Goal: Understand process/instructions: Learn how to perform a task or action

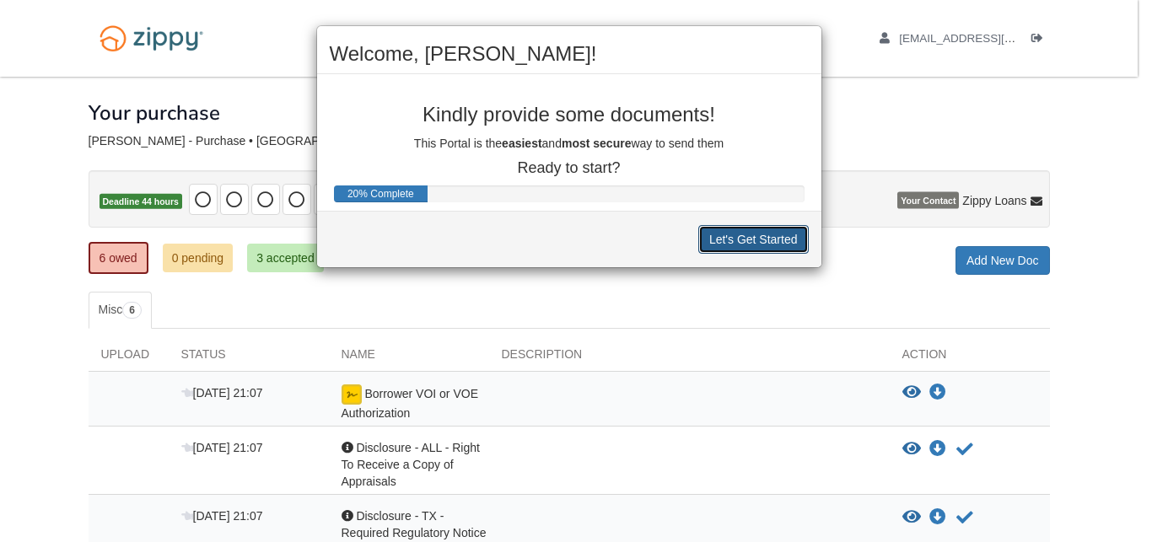
click at [739, 237] on button "Let's Get Started" at bounding box center [754, 239] width 111 height 29
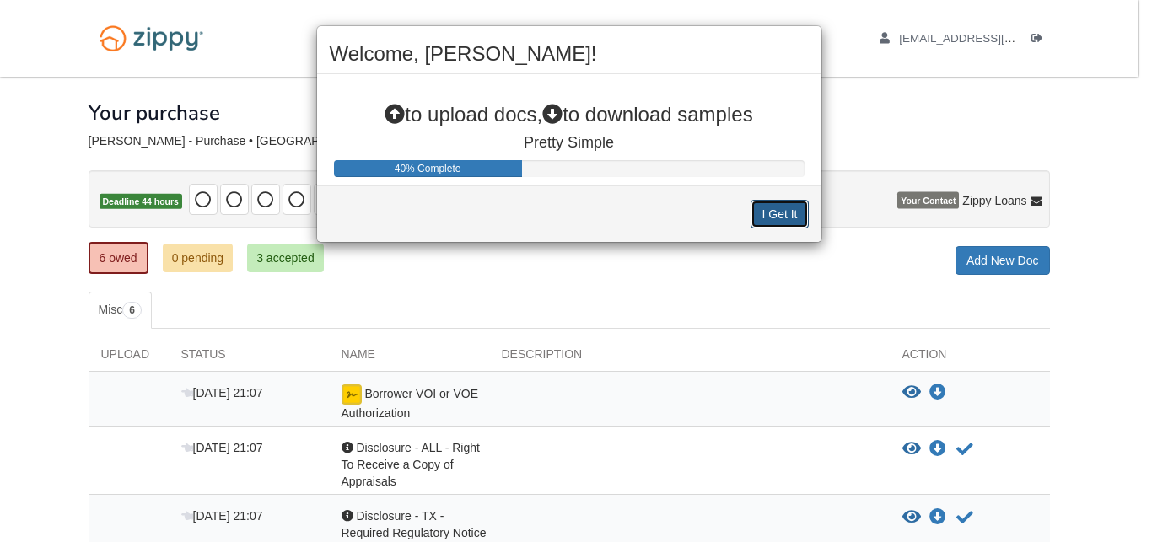
click at [773, 215] on button "I Get It" at bounding box center [779, 214] width 57 height 29
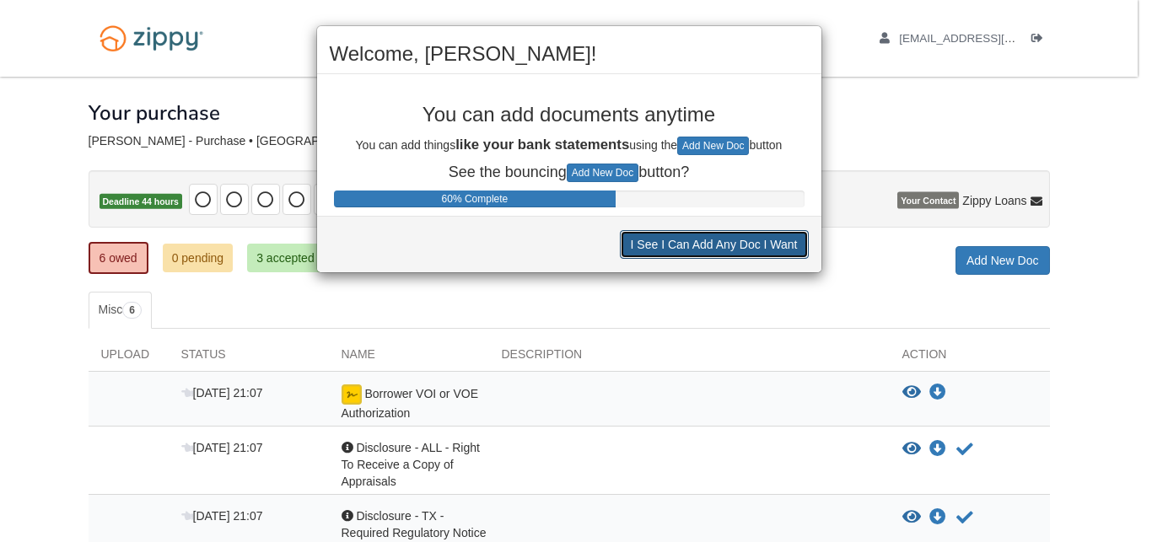
click at [756, 244] on button "I See I Can Add Any Doc I Want" at bounding box center [714, 244] width 189 height 29
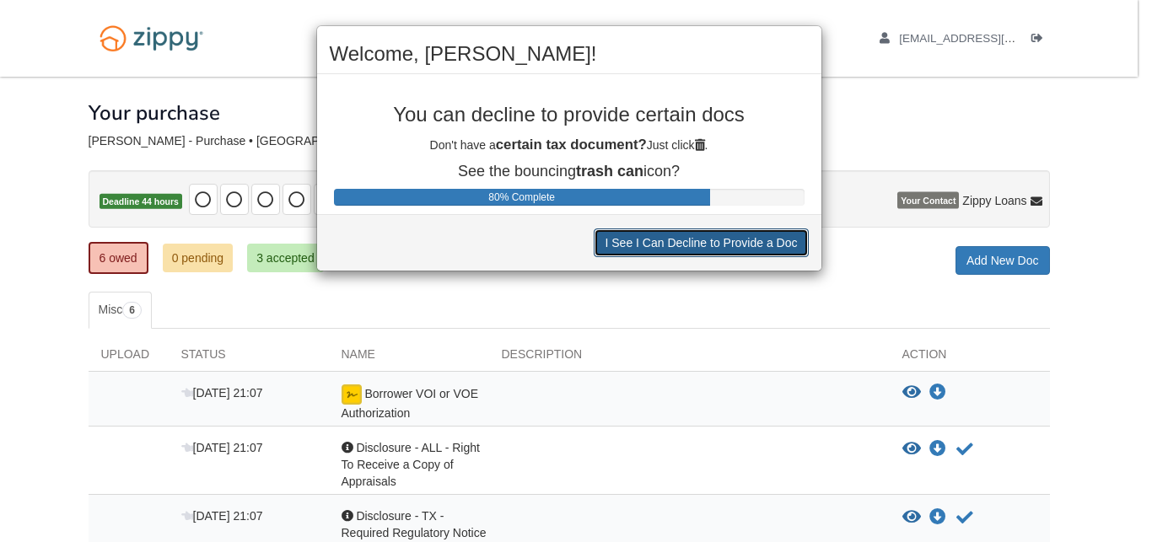
click at [756, 244] on button "I See I Can Decline to Provide a Doc" at bounding box center [701, 243] width 214 height 29
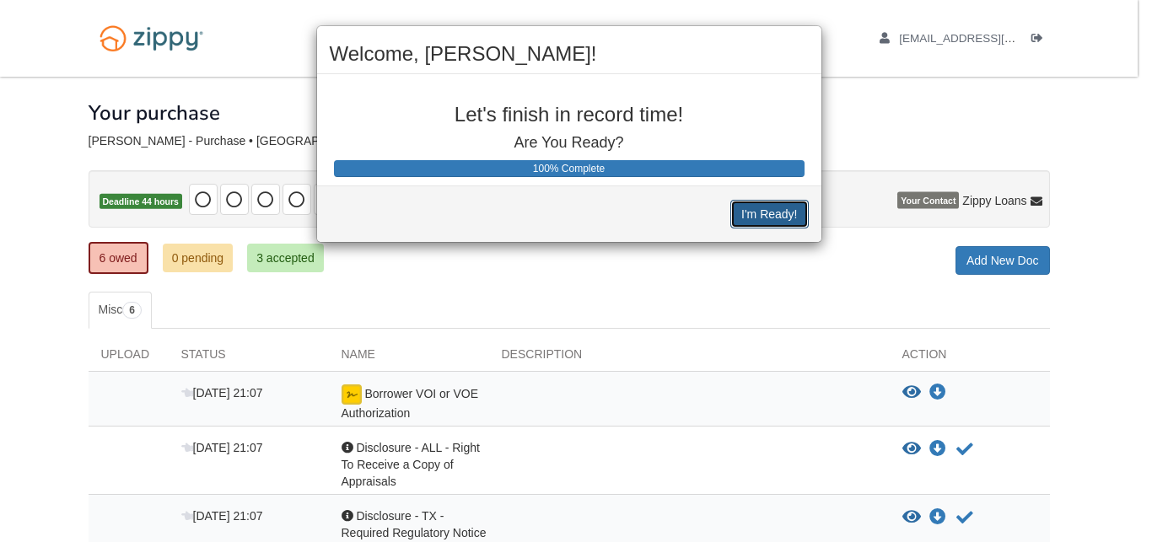
click at [769, 211] on button "I'm Ready!" at bounding box center [770, 214] width 78 height 29
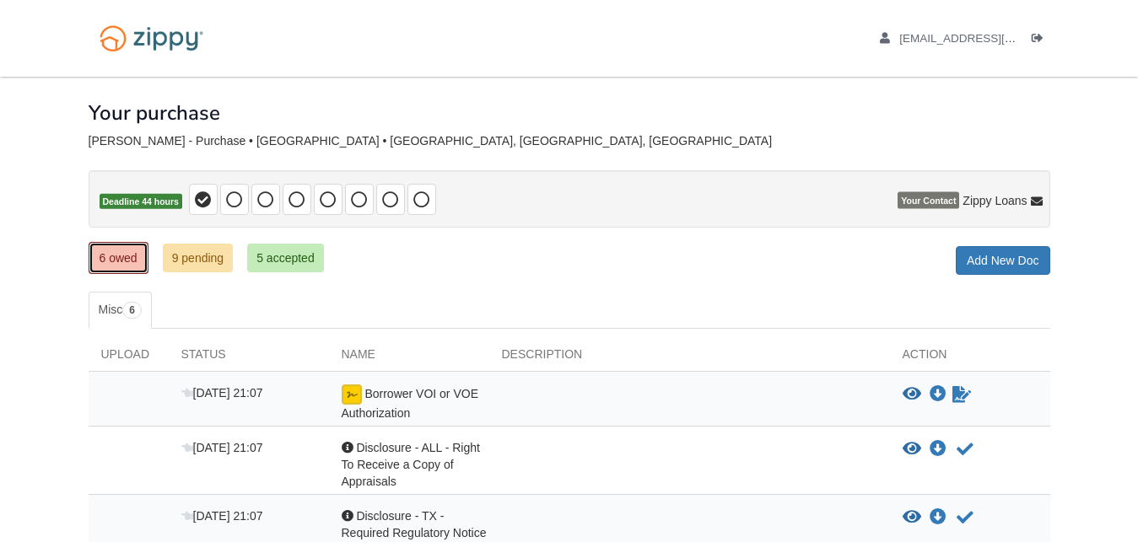
click at [111, 255] on link "6 owed" at bounding box center [119, 258] width 60 height 32
